Goal: Navigation & Orientation: Find specific page/section

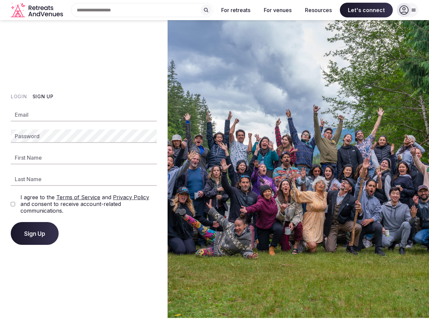
click at [214, 161] on img at bounding box center [297, 168] width 261 height 297
click at [142, 10] on div "Search Popular Destinations [GEOGRAPHIC_DATA], [GEOGRAPHIC_DATA] [GEOGRAPHIC_DA…" at bounding box center [139, 10] width 147 height 14
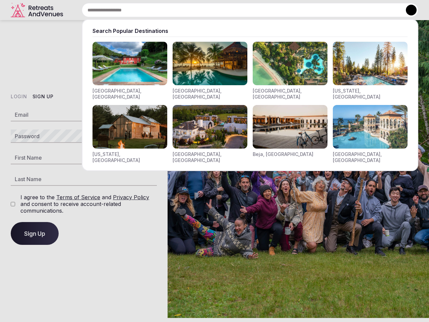
click at [206, 10] on input "text" at bounding box center [250, 10] width 336 height 14
click at [236, 10] on input "text" at bounding box center [250, 10] width 336 height 14
click at [277, 10] on input "text" at bounding box center [250, 10] width 336 height 14
click at [318, 10] on input "text" at bounding box center [250, 10] width 336 height 14
click at [366, 10] on input "text" at bounding box center [250, 10] width 336 height 14
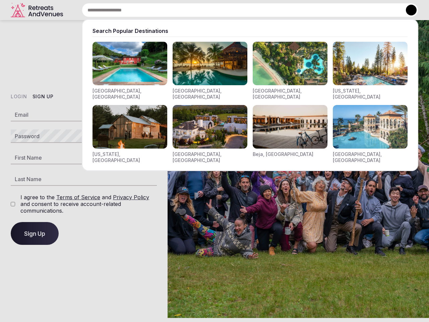
click at [407, 10] on button at bounding box center [411, 10] width 11 height 11
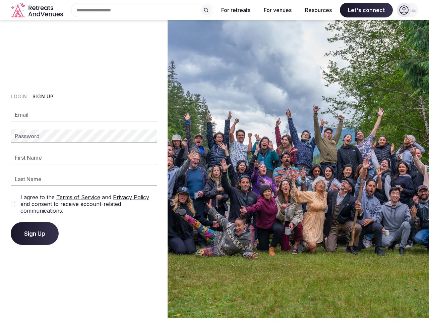
click at [19, 96] on button "Login" at bounding box center [19, 96] width 16 height 7
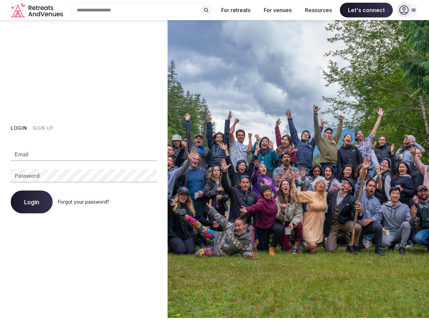
click at [43, 96] on div "Login Sign Up Email Password Login Forgot your password?" at bounding box center [83, 168] width 167 height 297
